Goal: Check status: Check status

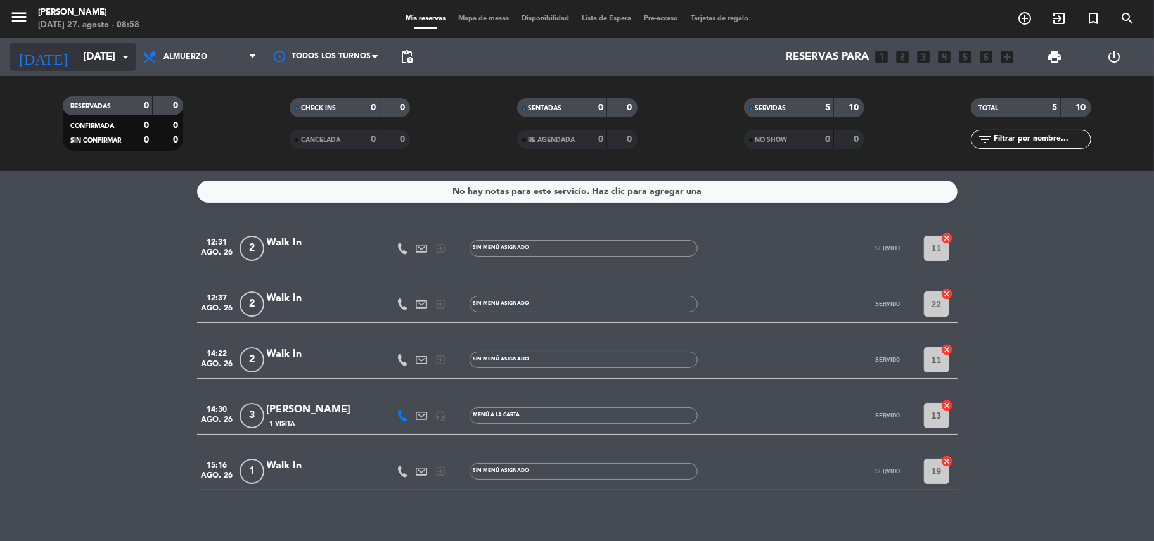
click at [124, 56] on icon "arrow_drop_down" at bounding box center [125, 56] width 15 height 15
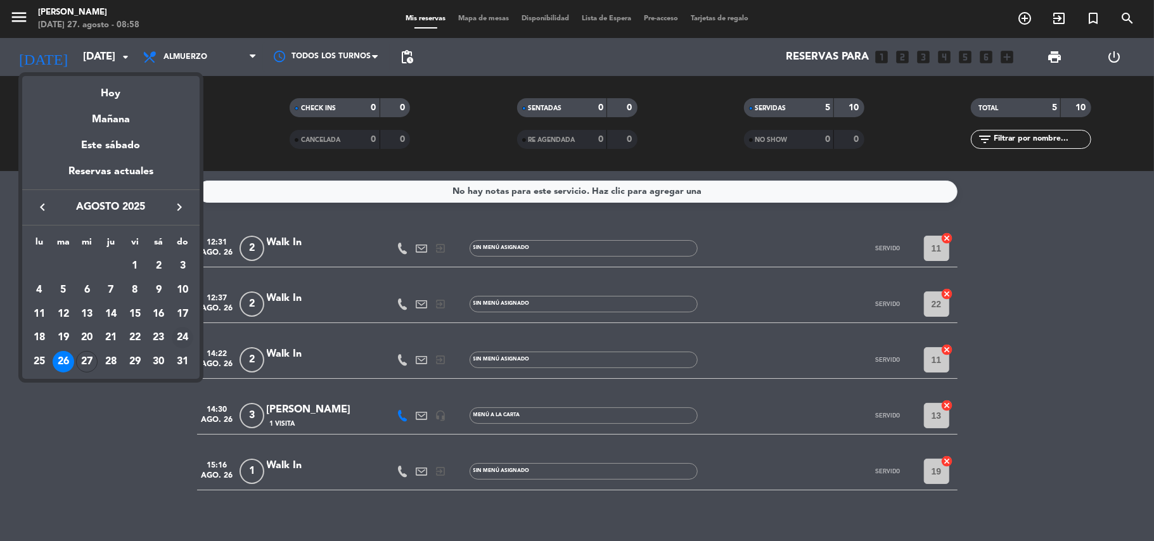
click at [176, 335] on div "24" at bounding box center [183, 338] width 22 height 22
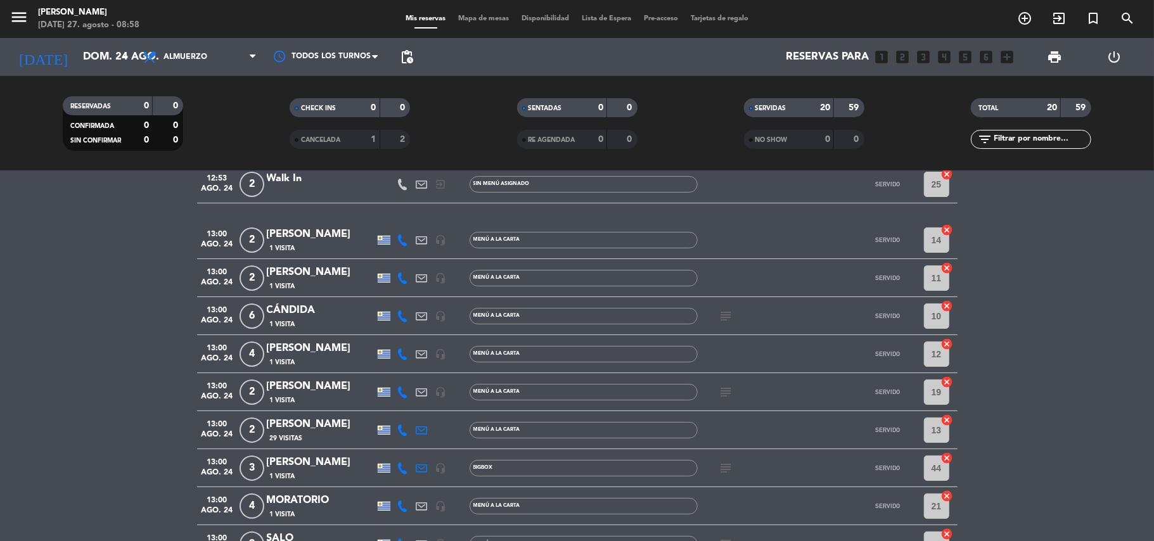
scroll to position [169, 0]
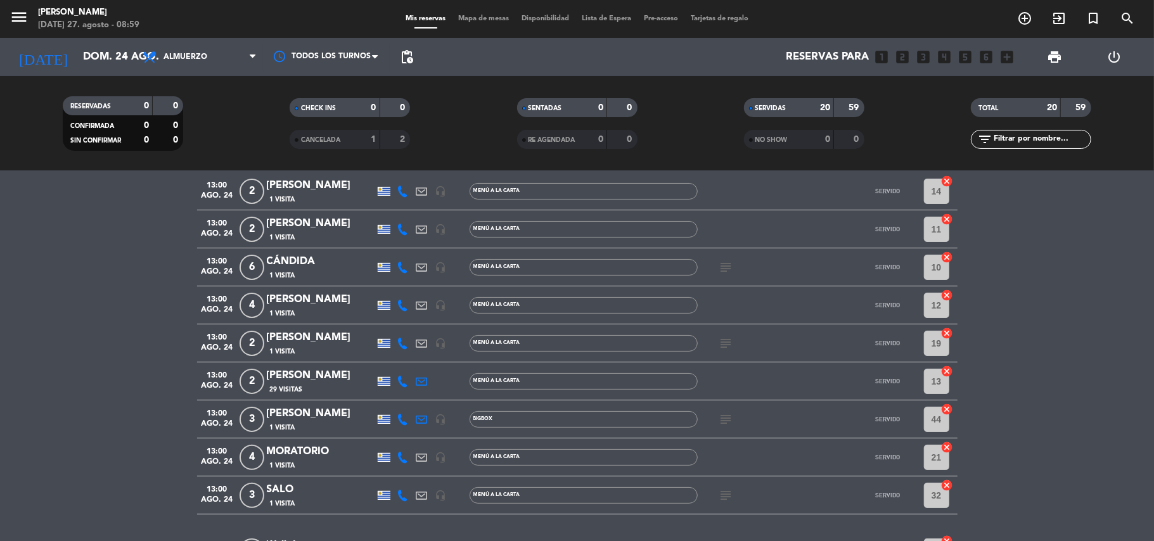
click at [723, 418] on icon "subject" at bounding box center [726, 419] width 15 height 15
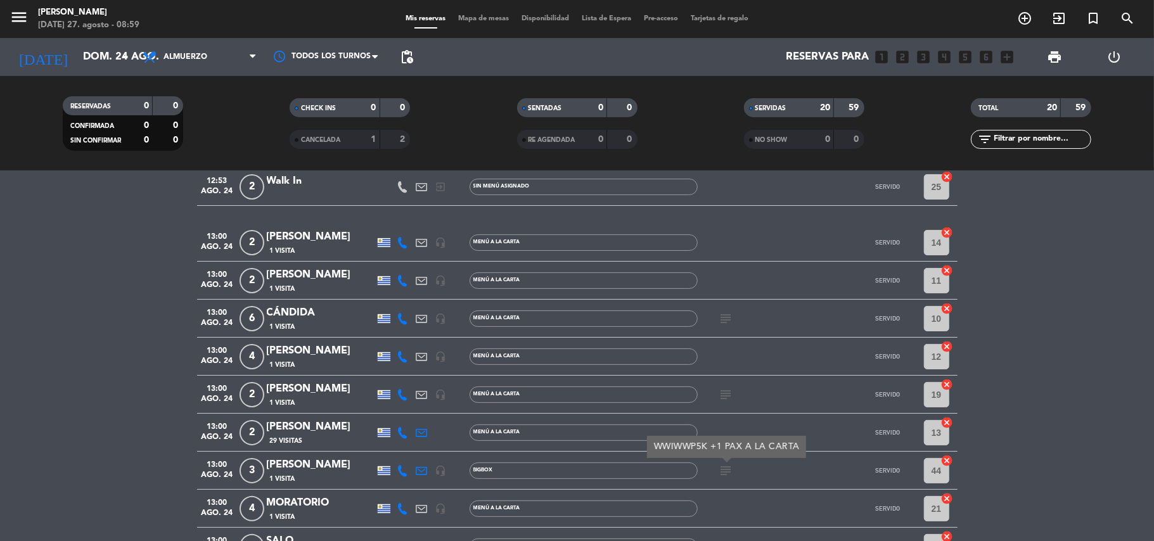
scroll to position [98, 0]
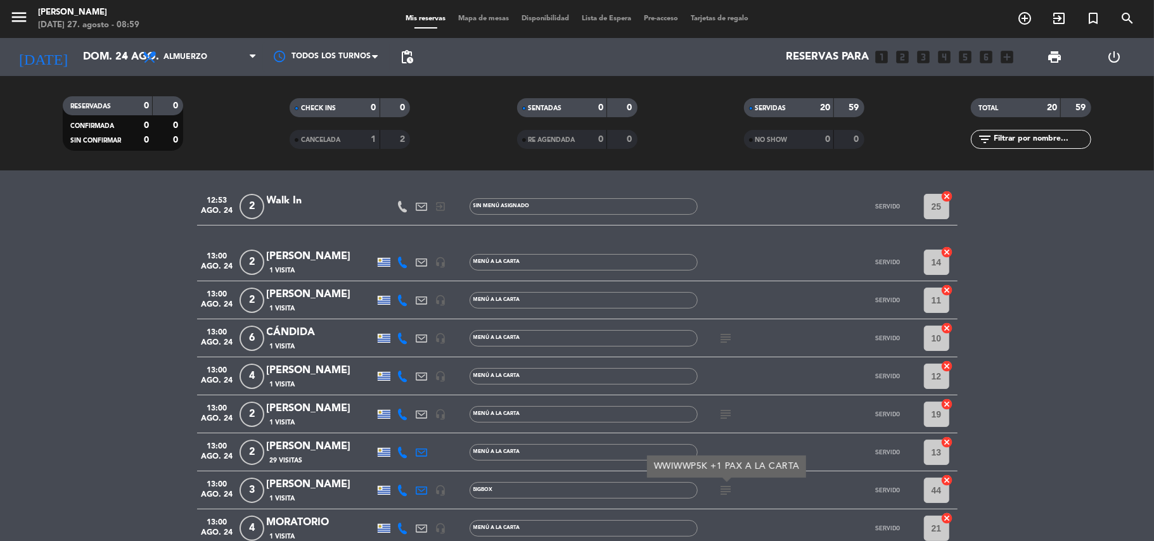
click at [722, 345] on icon "subject" at bounding box center [726, 338] width 15 height 15
click at [725, 411] on icon "subject" at bounding box center [726, 414] width 15 height 15
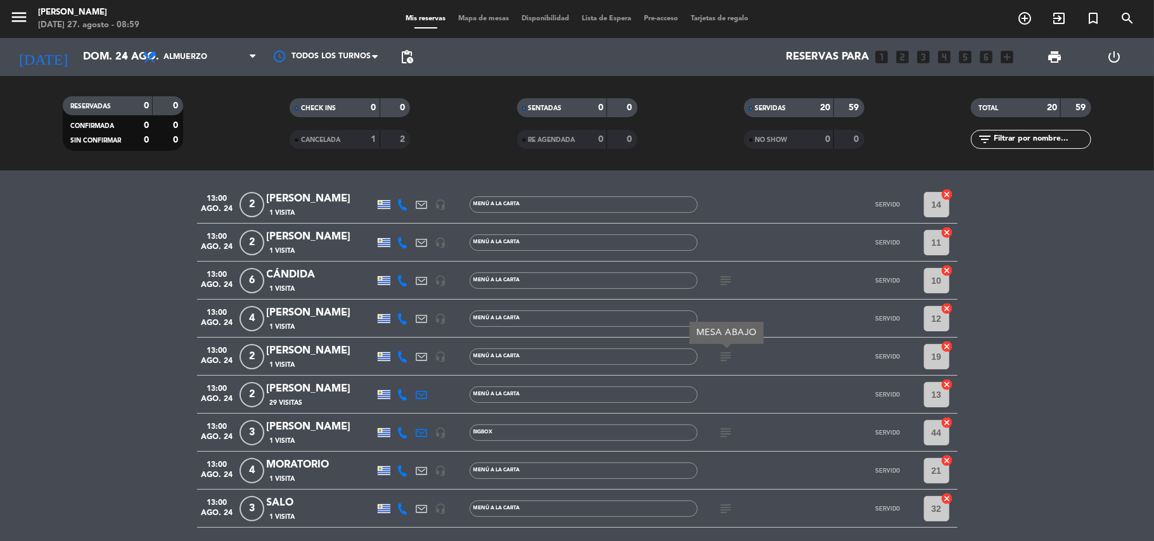
scroll to position [183, 0]
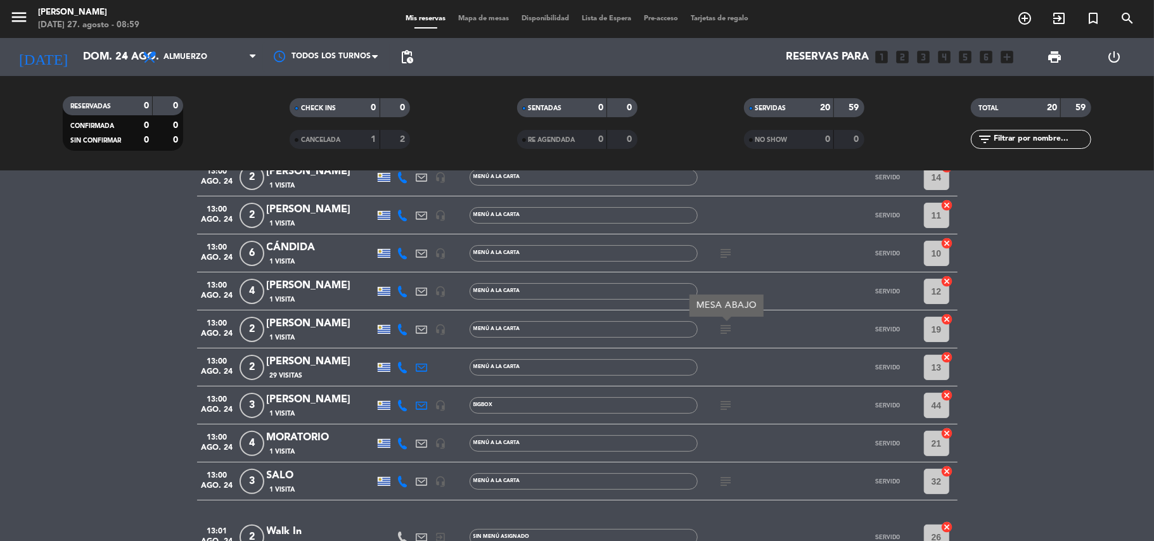
click at [723, 409] on icon "subject" at bounding box center [726, 405] width 15 height 15
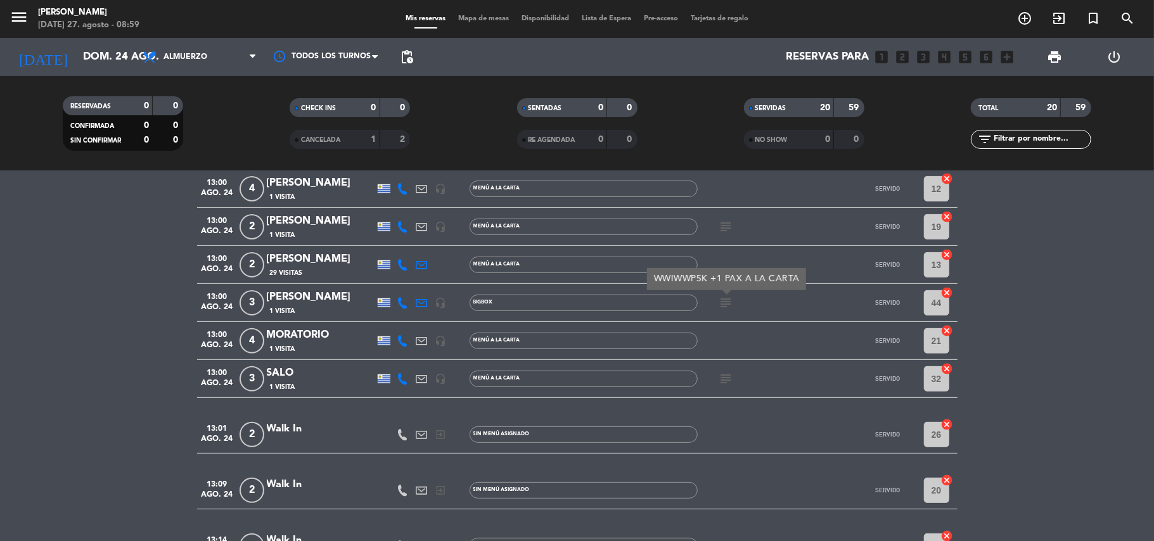
scroll to position [351, 0]
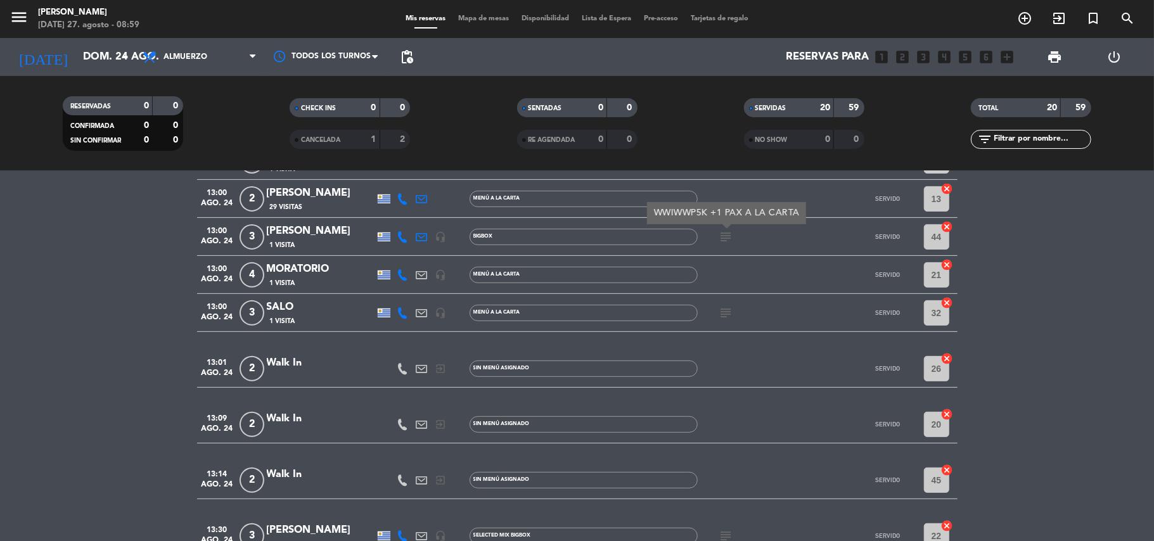
click at [730, 315] on icon "subject" at bounding box center [726, 312] width 15 height 15
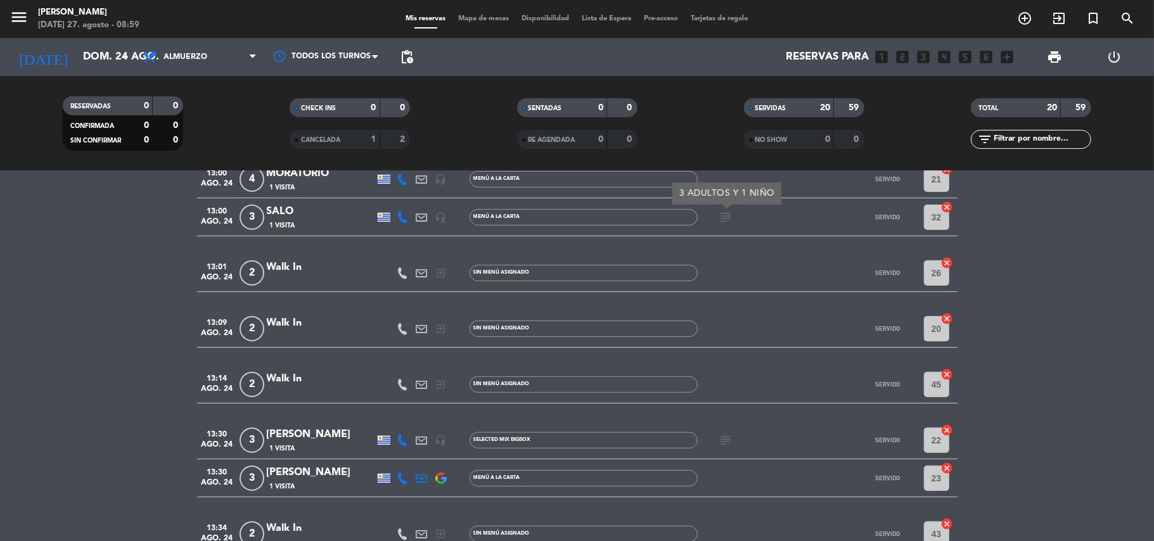
scroll to position [520, 0]
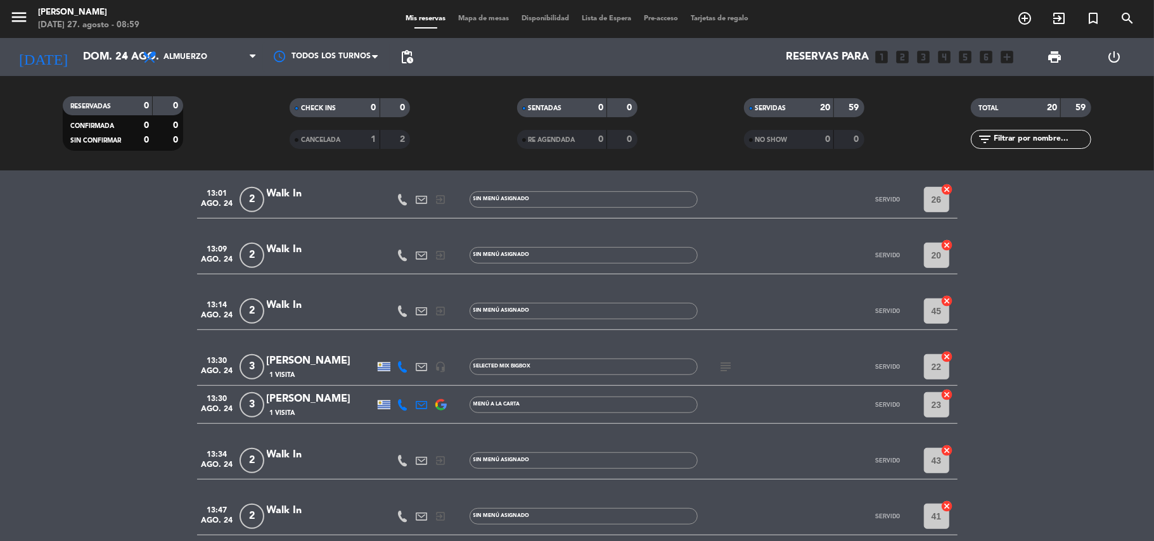
click at [728, 371] on icon "subject" at bounding box center [726, 366] width 15 height 15
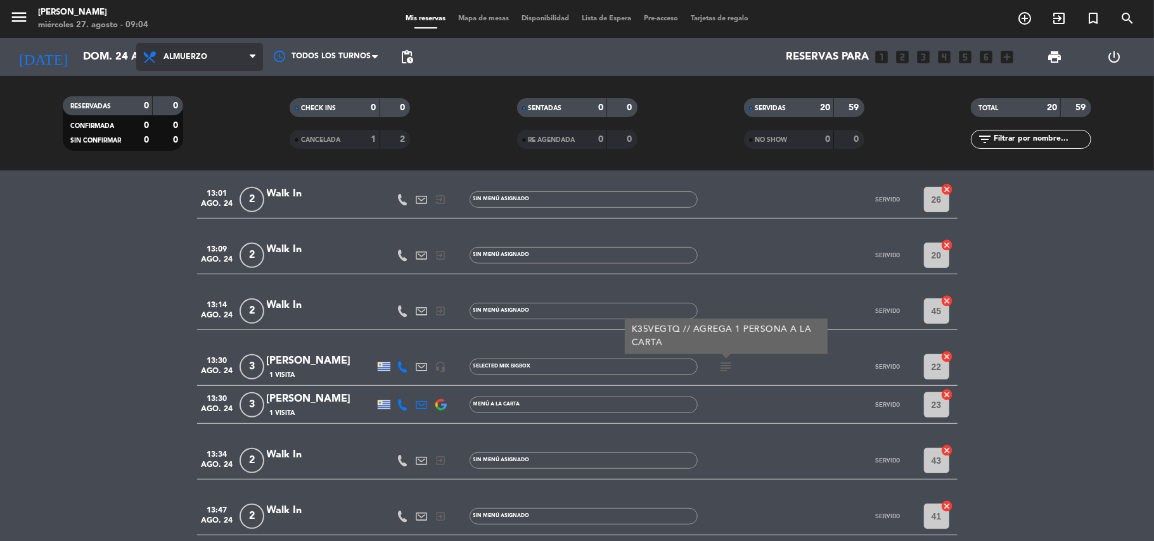
click at [252, 58] on icon at bounding box center [253, 57] width 6 height 10
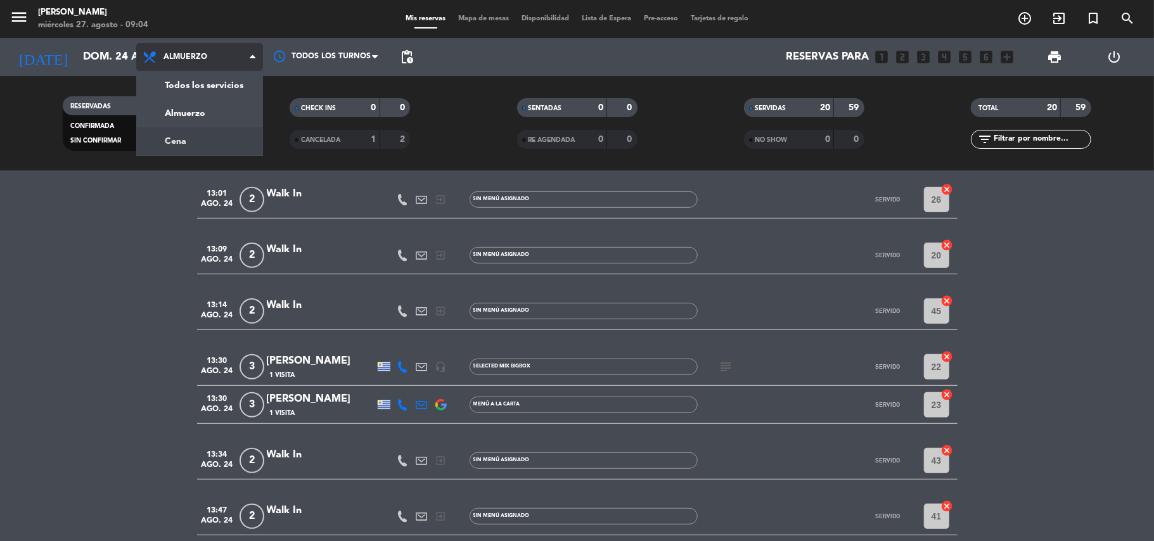
click at [196, 142] on div "menu [PERSON_NAME][DATE] 27. agosto - 09:04 Mis reservas Mapa de mesas Disponib…" at bounding box center [577, 85] width 1154 height 171
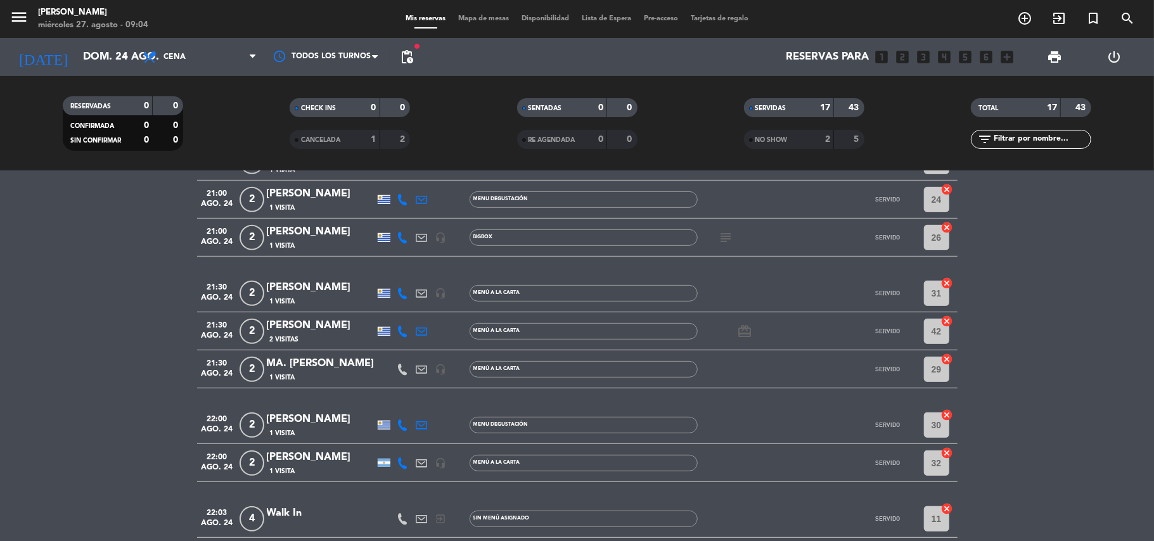
scroll to position [419, 0]
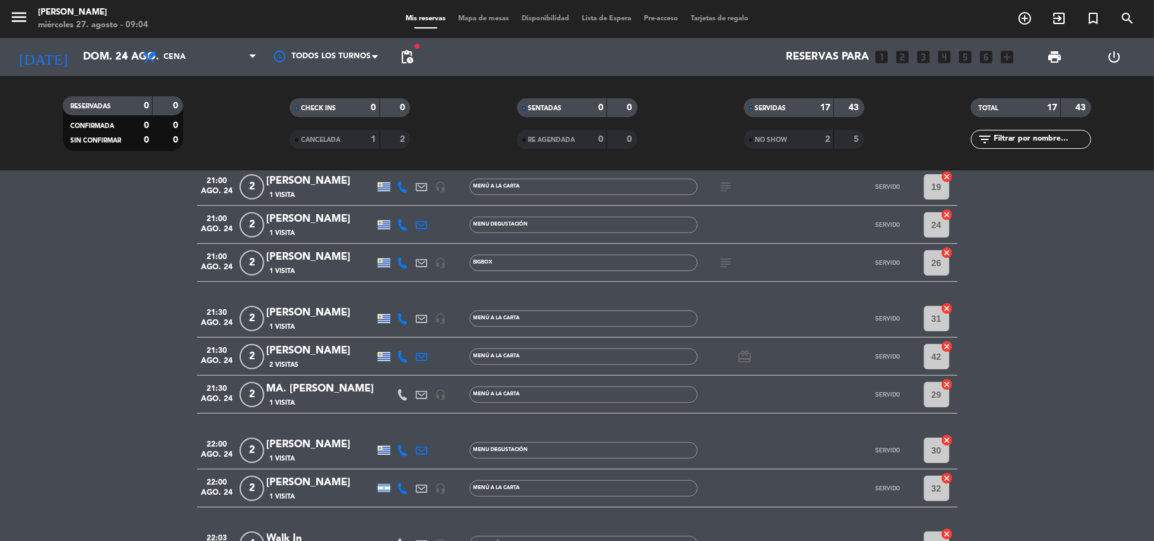
click at [721, 261] on icon "subject" at bounding box center [726, 262] width 15 height 15
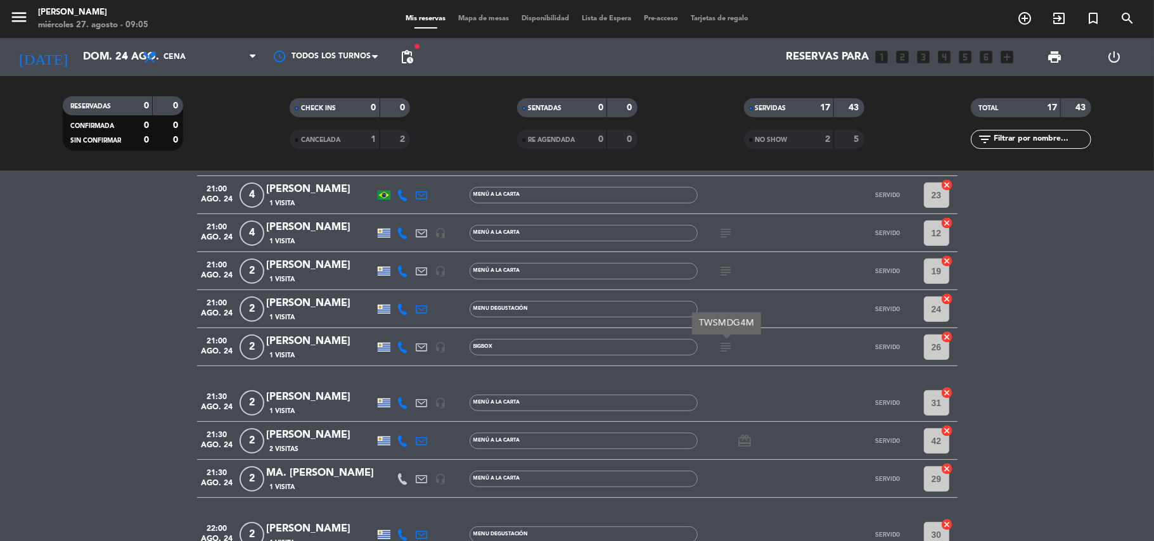
scroll to position [250, 0]
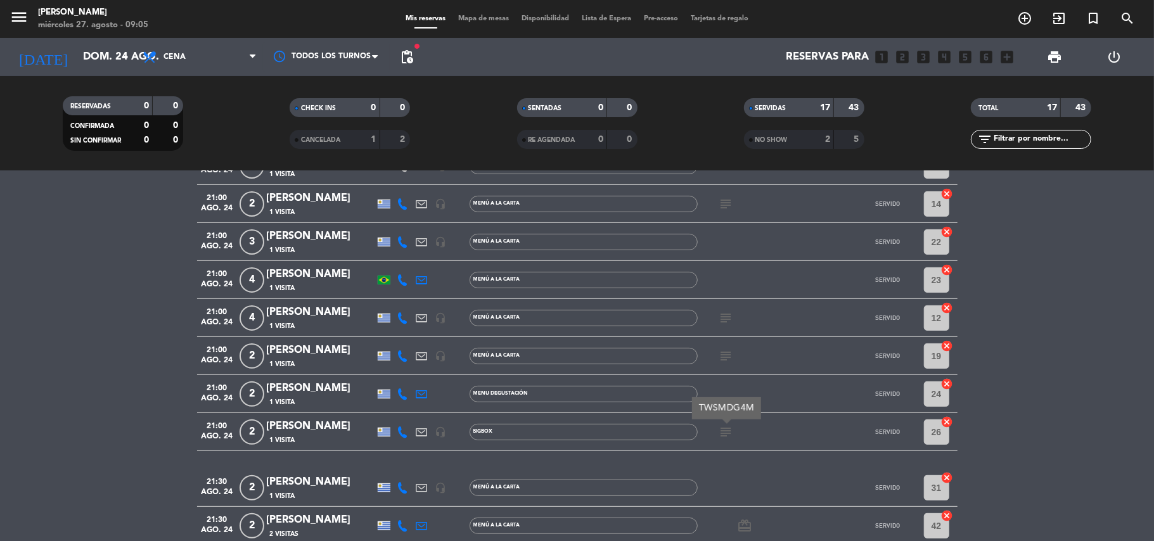
click at [726, 356] on icon "subject" at bounding box center [726, 356] width 15 height 15
click at [726, 317] on icon "subject" at bounding box center [726, 318] width 15 height 15
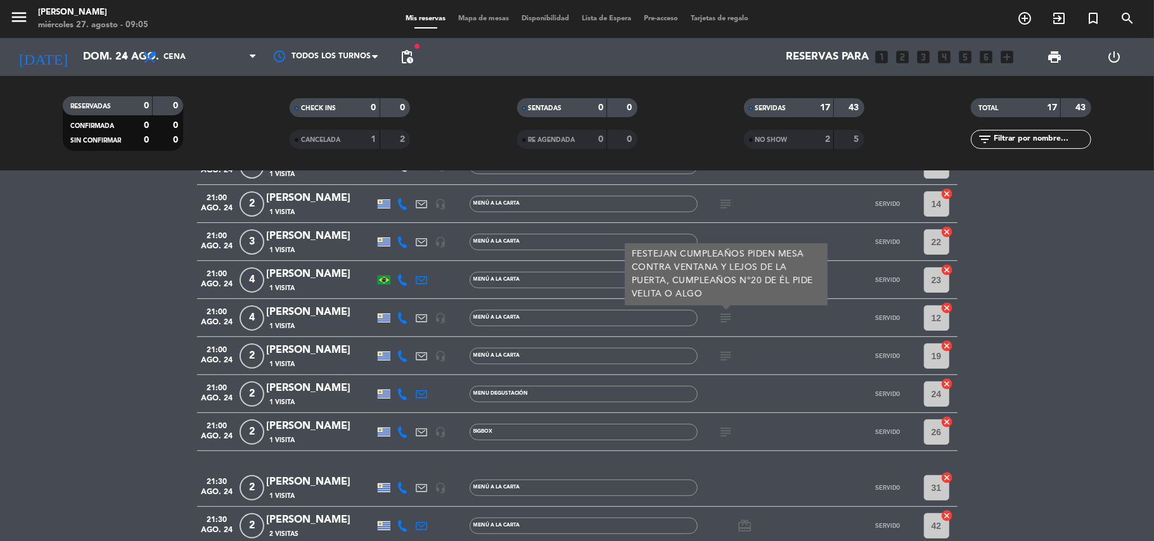
click at [724, 317] on icon "subject" at bounding box center [726, 318] width 15 height 15
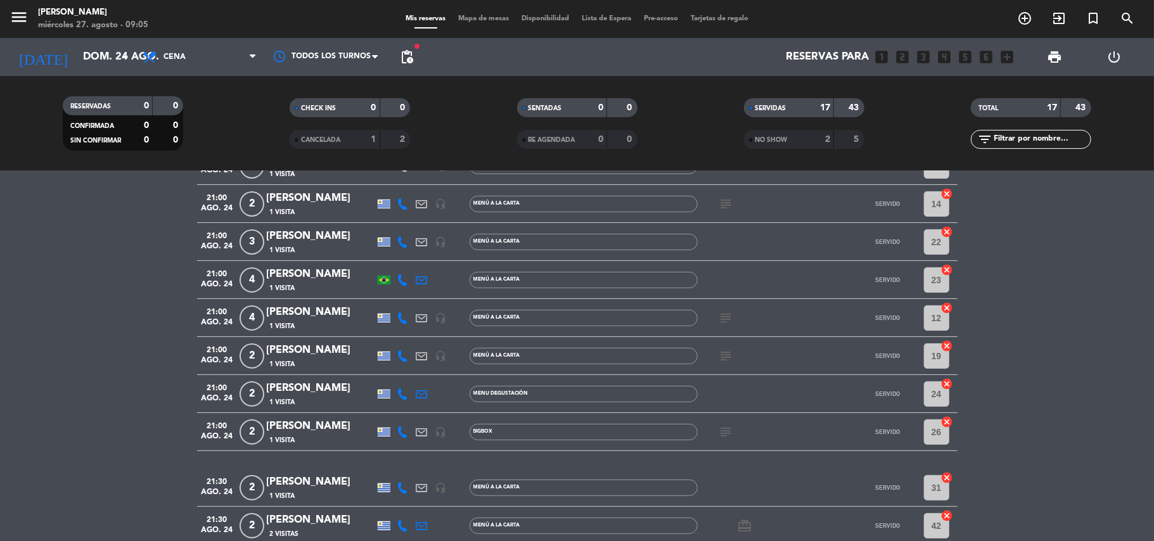
click at [720, 212] on div "subject" at bounding box center [755, 203] width 114 height 37
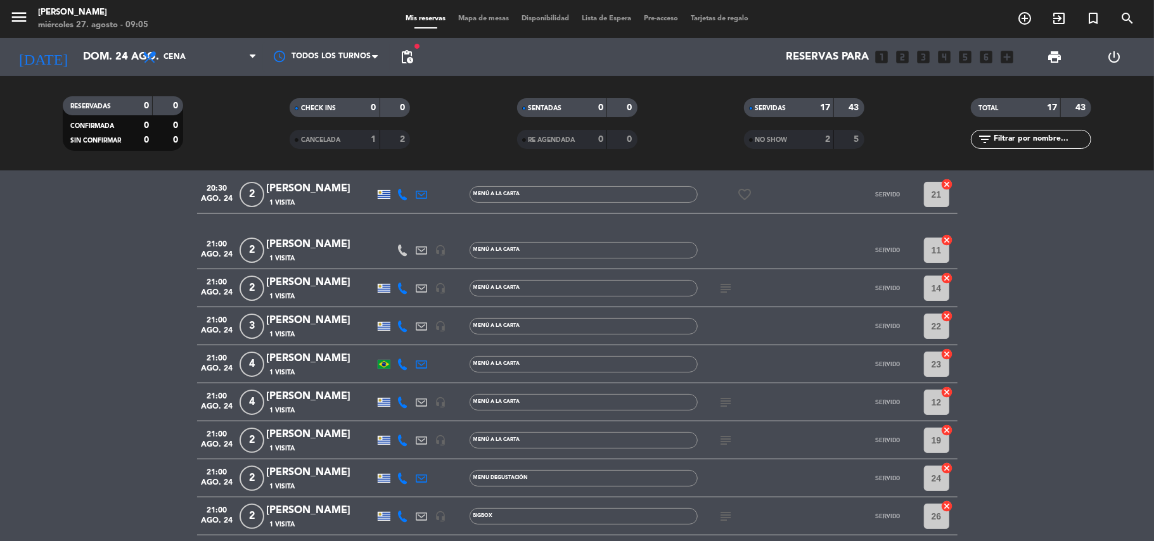
click at [728, 286] on icon "subject" at bounding box center [726, 288] width 15 height 15
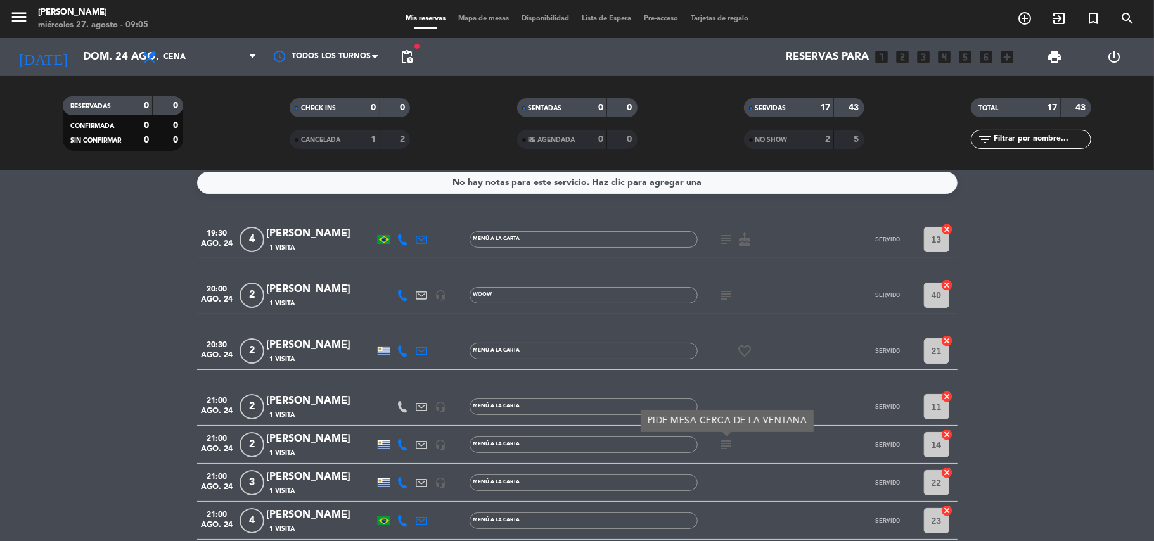
scroll to position [0, 0]
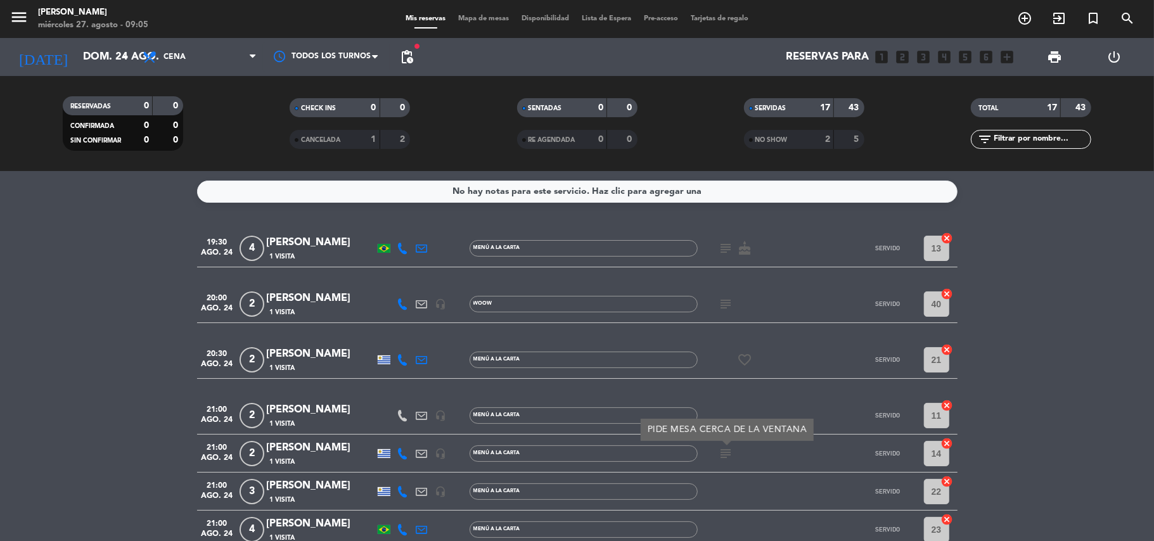
click at [730, 300] on icon "subject" at bounding box center [726, 304] width 15 height 15
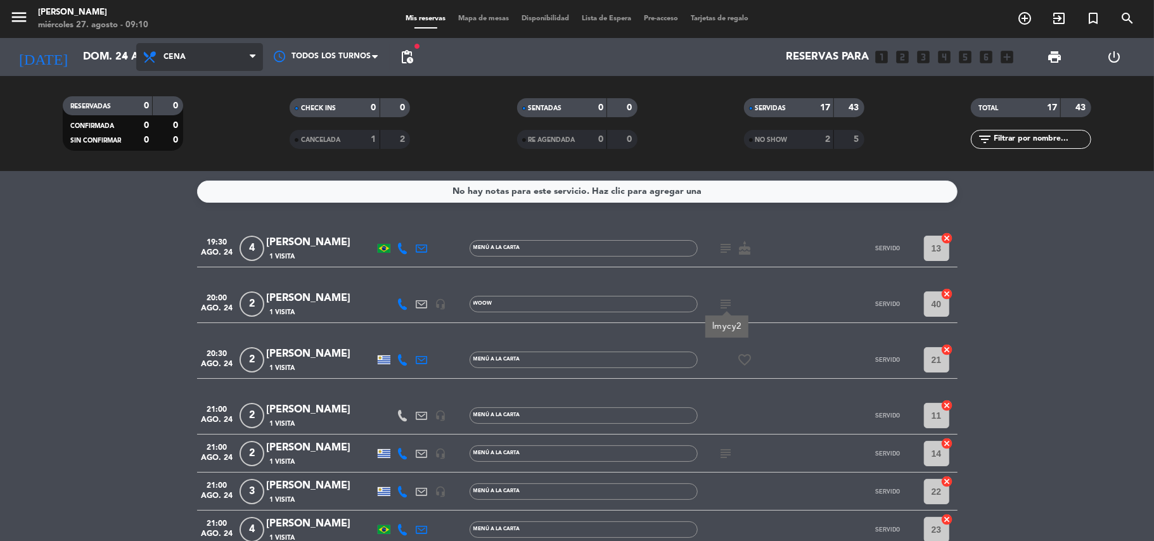
click at [257, 54] on span at bounding box center [256, 57] width 13 height 12
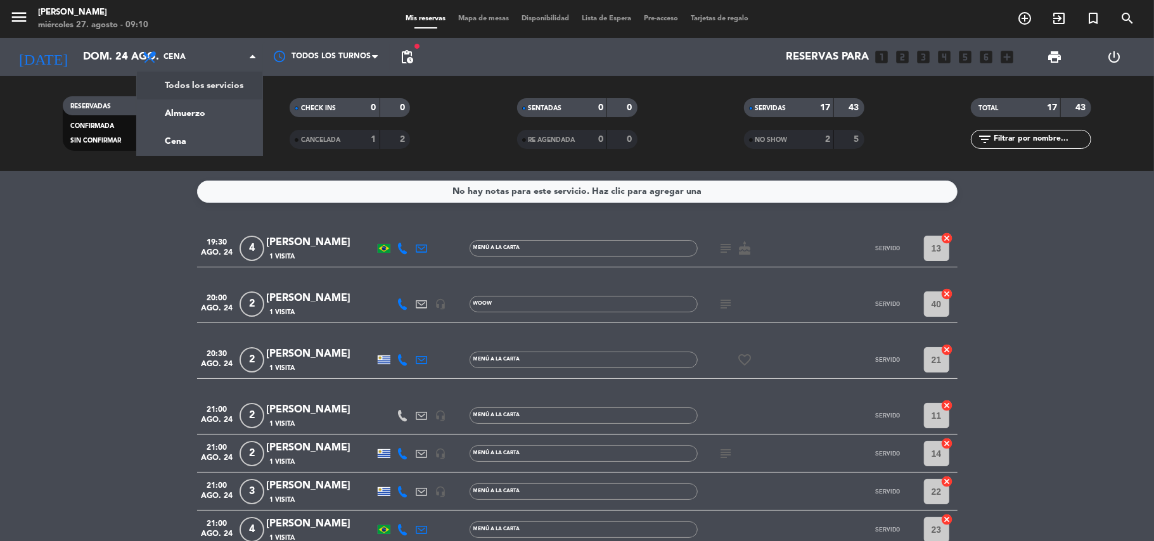
click at [270, 117] on filter-checkbox "CHECK INS 0 0" at bounding box center [349, 107] width 227 height 19
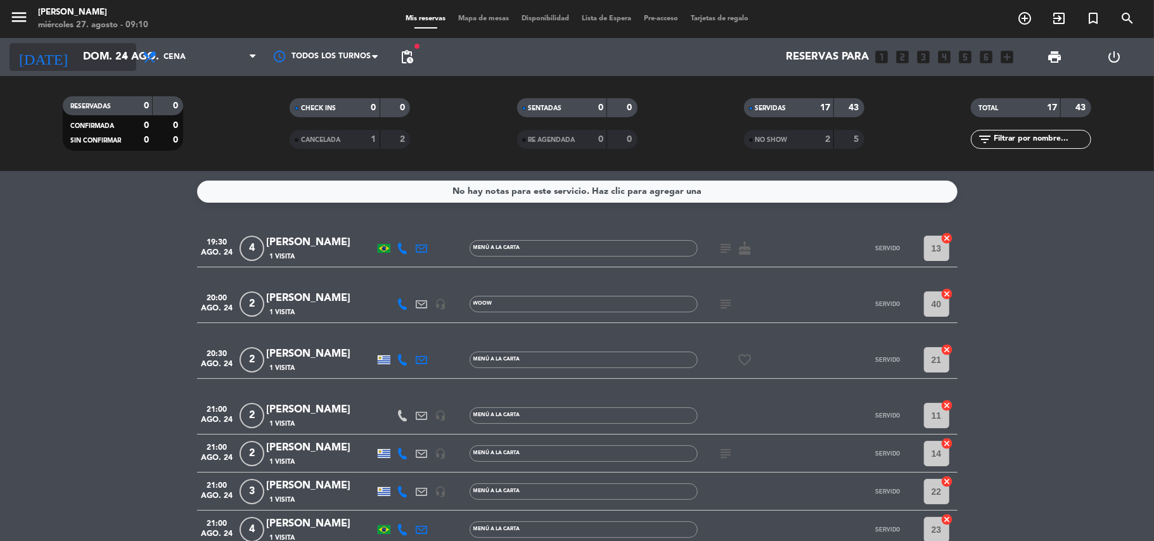
click at [115, 56] on input "dom. 24 ago." at bounding box center [145, 57] width 137 height 25
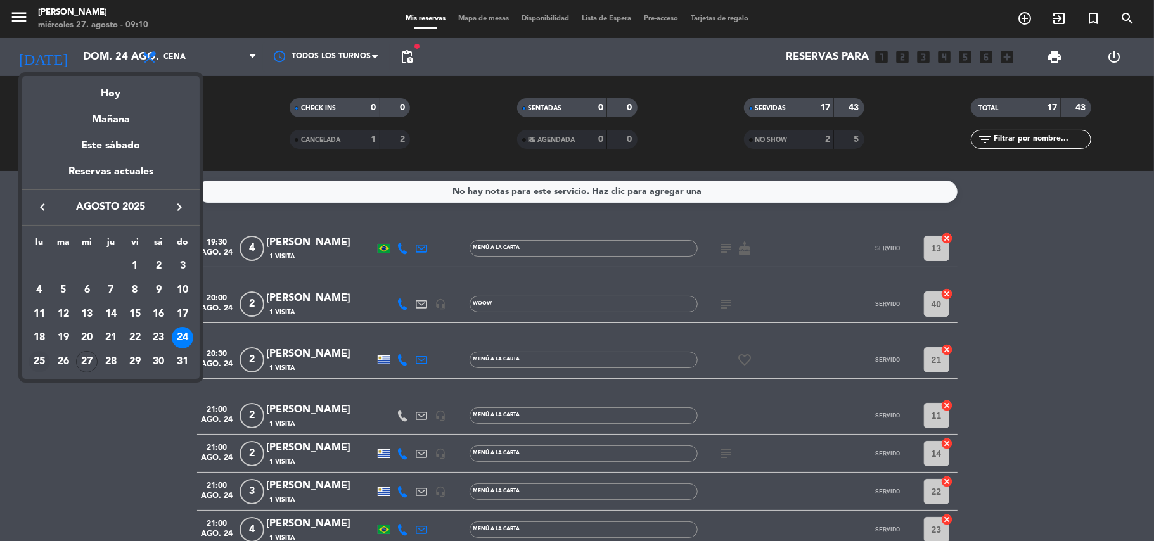
click at [36, 361] on div "25" at bounding box center [40, 362] width 22 height 22
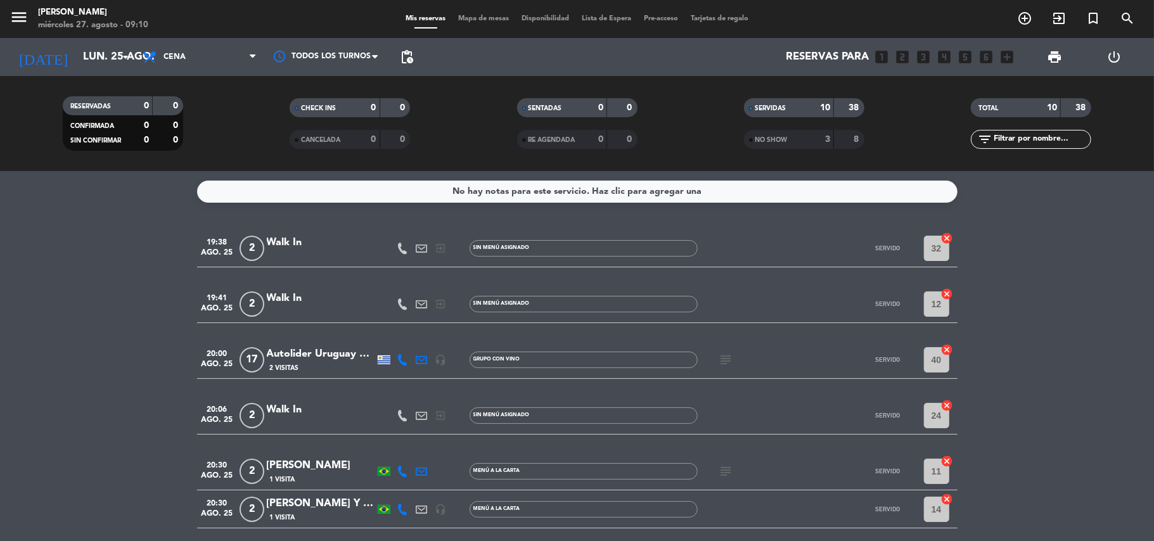
click at [720, 358] on icon "subject" at bounding box center [726, 359] width 15 height 15
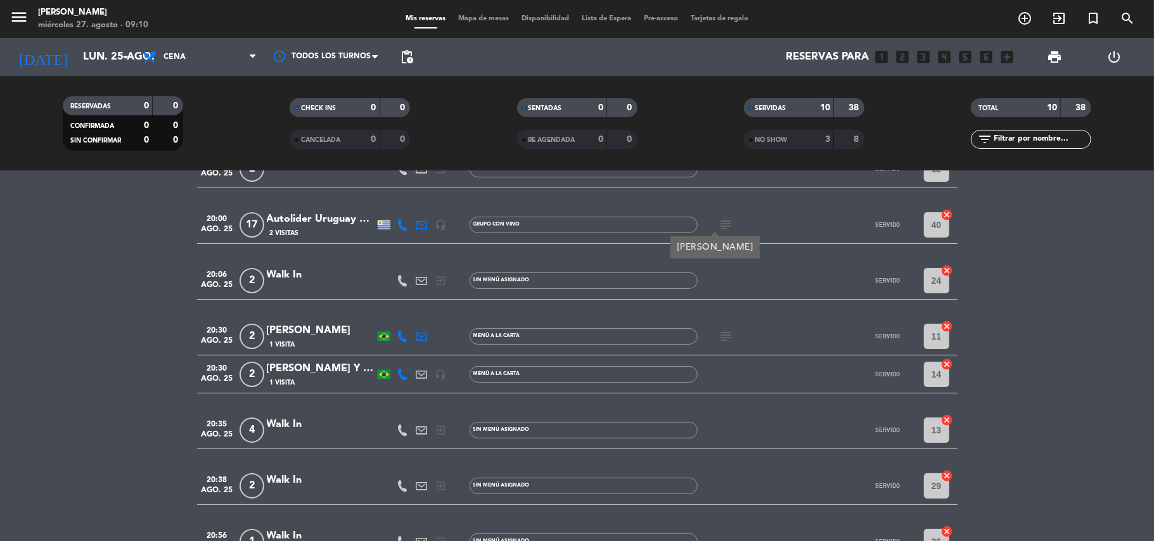
scroll to position [169, 0]
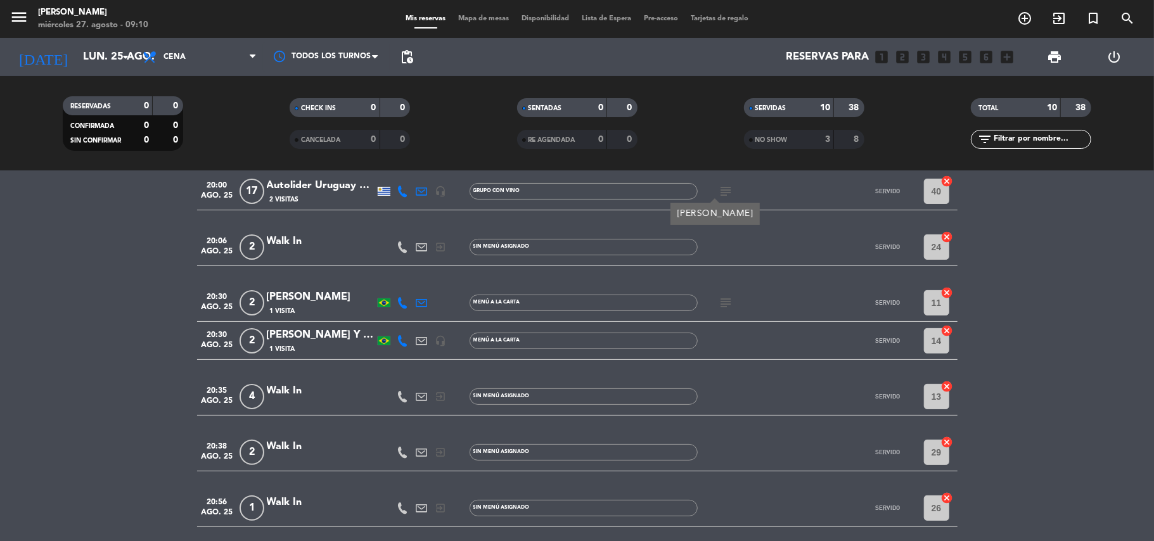
click at [722, 307] on icon "subject" at bounding box center [726, 302] width 15 height 15
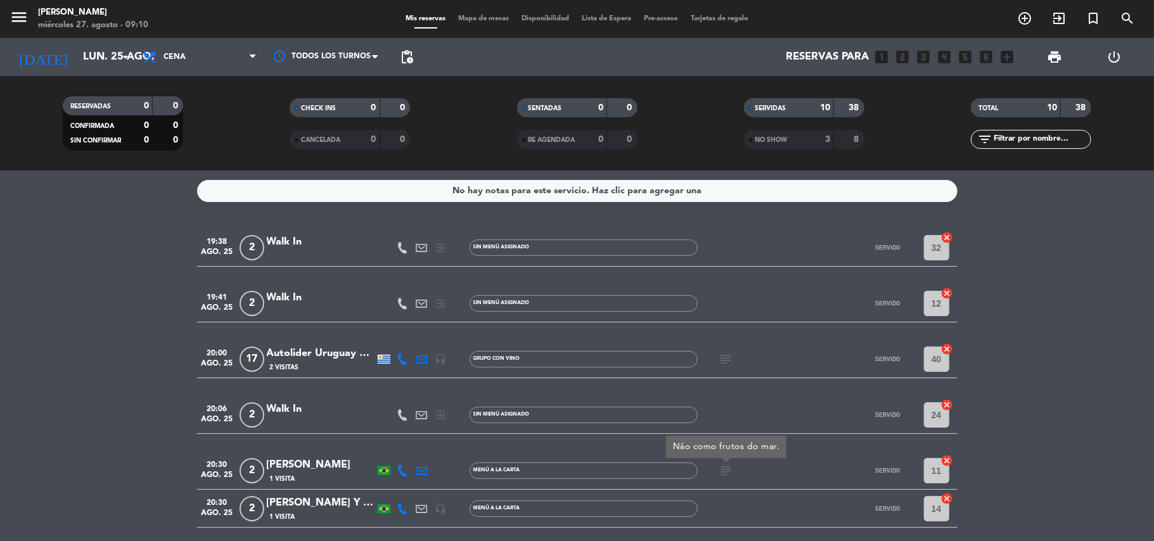
scroll to position [0, 0]
click at [253, 58] on icon at bounding box center [253, 57] width 6 height 10
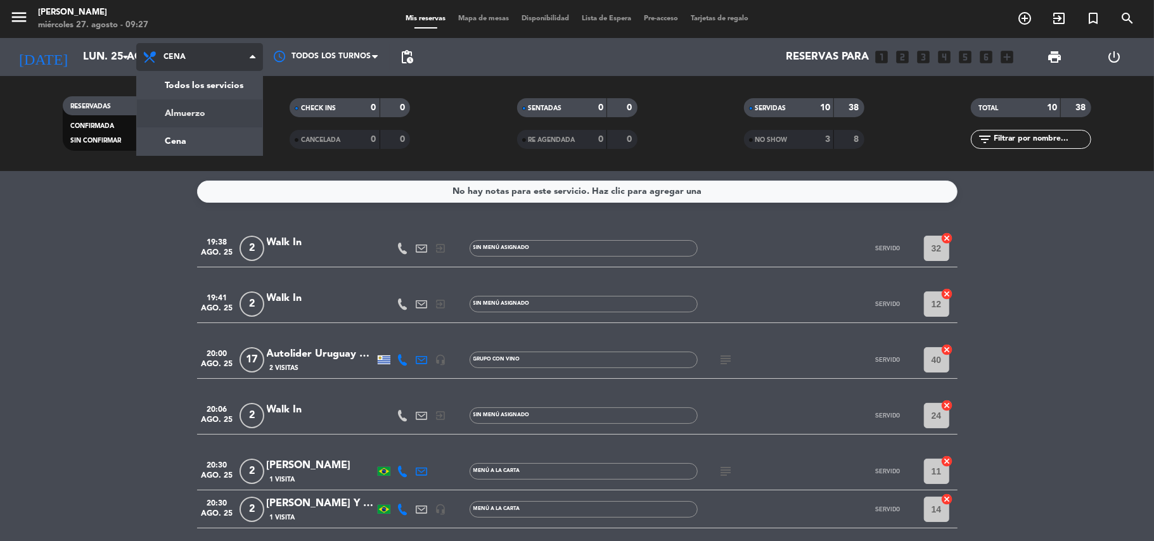
click at [190, 109] on div "menu [PERSON_NAME][DATE] 27. agosto - 09:27 Mis reservas Mapa de mesas Disponib…" at bounding box center [577, 85] width 1154 height 171
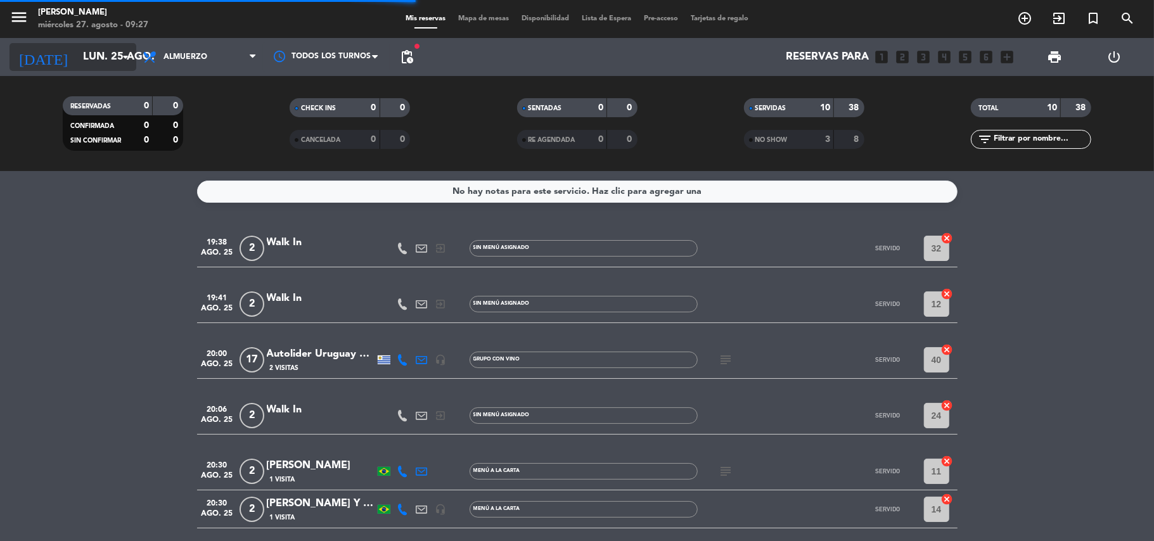
click at [125, 56] on icon "arrow_drop_down" at bounding box center [125, 56] width 15 height 15
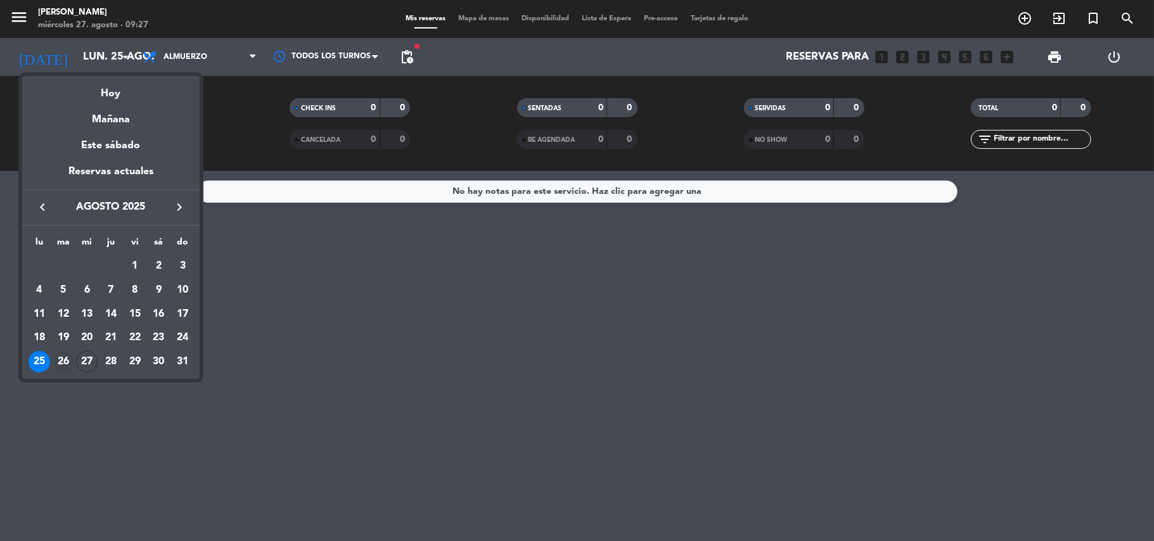
click at [63, 361] on div "26" at bounding box center [64, 362] width 22 height 22
type input "[DATE]"
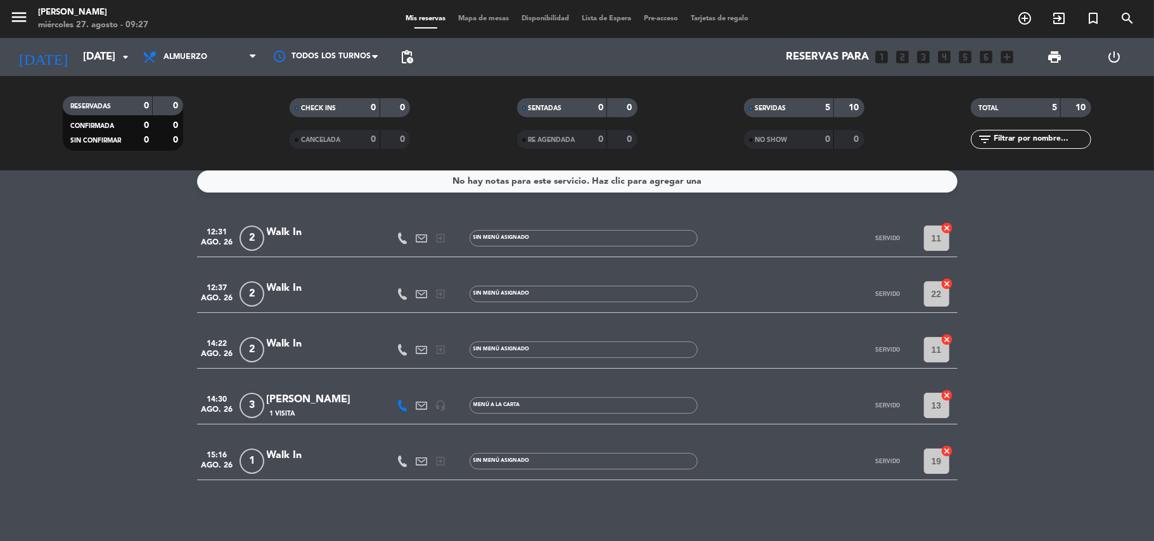
scroll to position [11, 0]
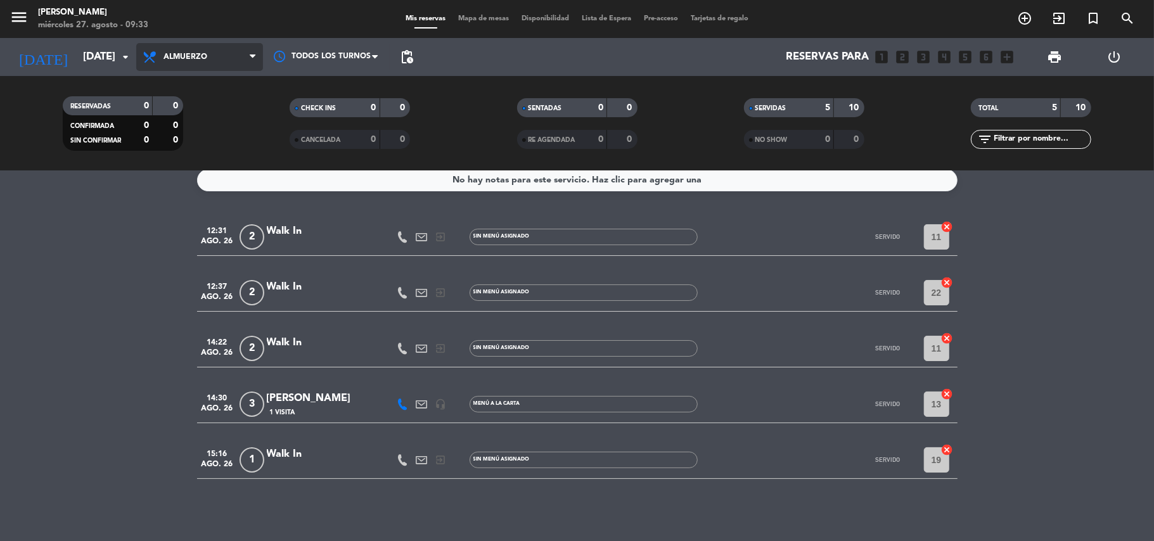
click at [250, 58] on icon at bounding box center [253, 57] width 6 height 10
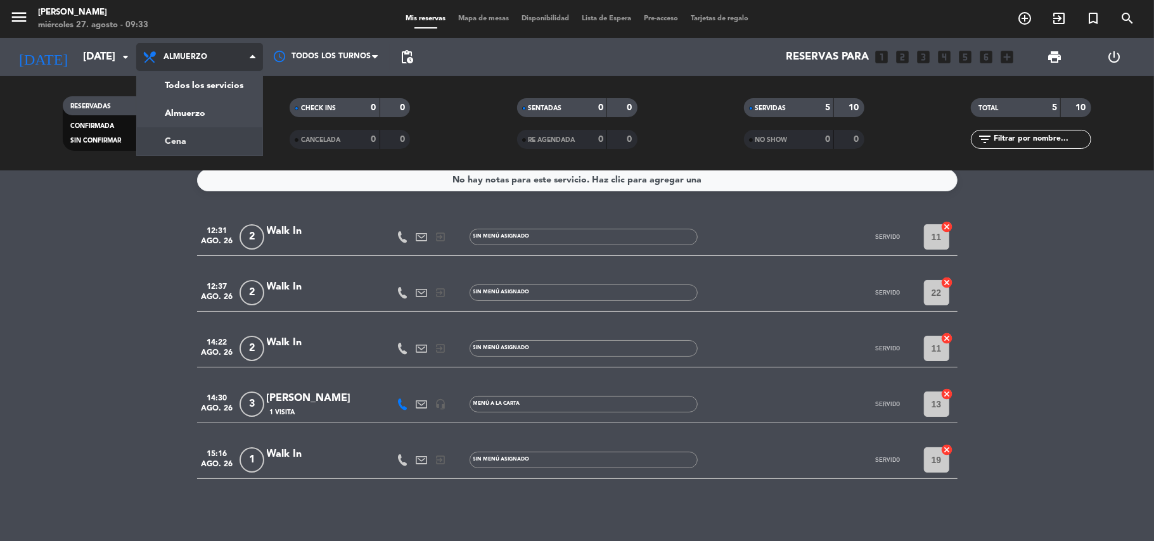
click at [191, 136] on div "menu [PERSON_NAME][DATE] 27. agosto - 09:33 Mis reservas Mapa de mesas Disponib…" at bounding box center [577, 85] width 1154 height 171
